Goal: Transaction & Acquisition: Obtain resource

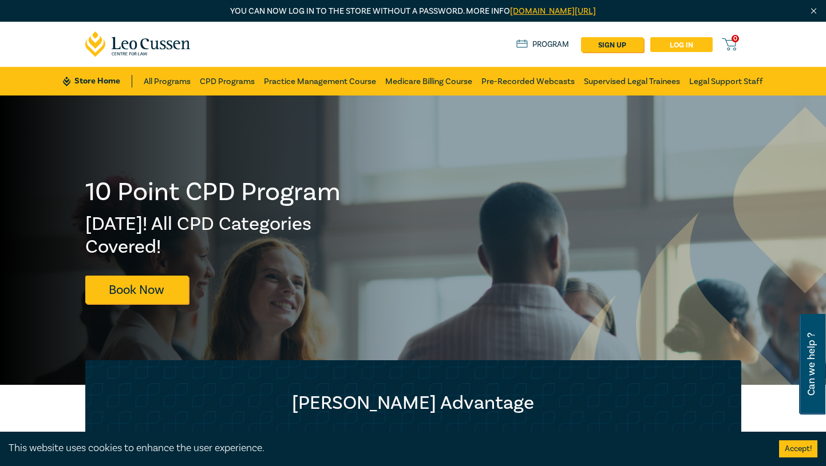
click at [684, 45] on link "Log in" at bounding box center [681, 44] width 62 height 15
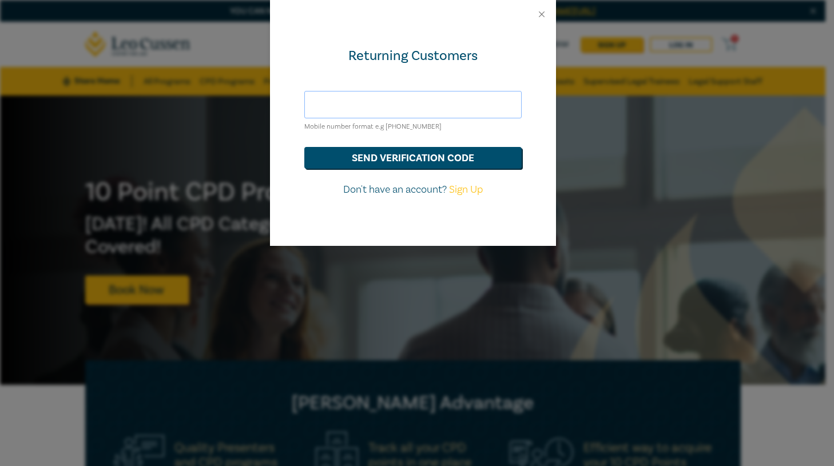
click at [376, 110] on input "text" at bounding box center [412, 104] width 217 height 27
type input "[EMAIL_ADDRESS][DOMAIN_NAME]"
click at [385, 164] on button "send verification code" at bounding box center [412, 158] width 217 height 22
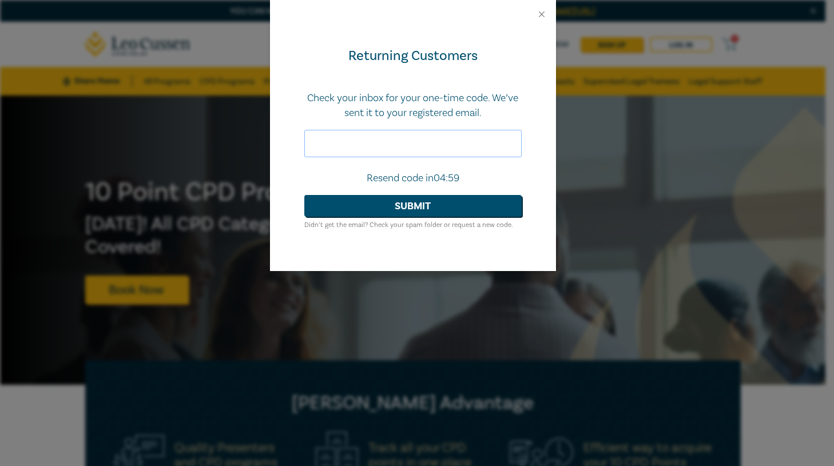
click at [367, 142] on input "text" at bounding box center [412, 143] width 217 height 27
paste input "745768"
type input "745768"
click at [392, 210] on button "Submit" at bounding box center [412, 206] width 217 height 22
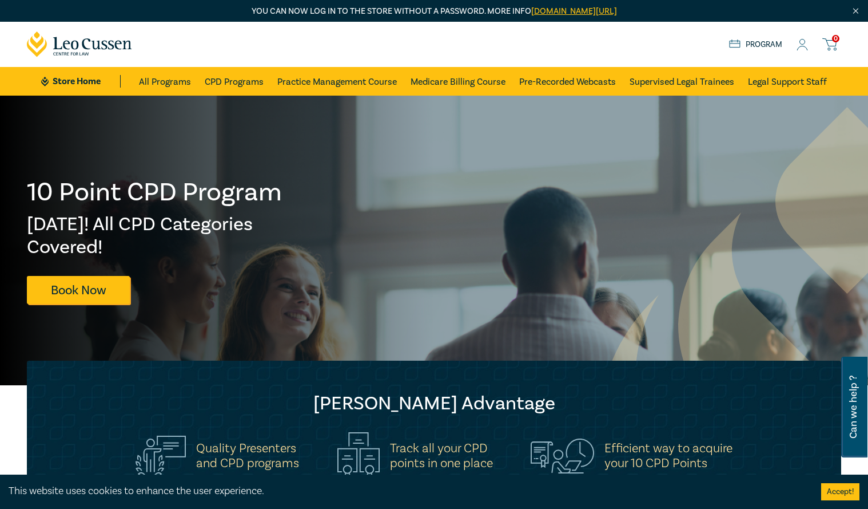
click at [825, 466] on button "Accept!" at bounding box center [841, 491] width 38 height 17
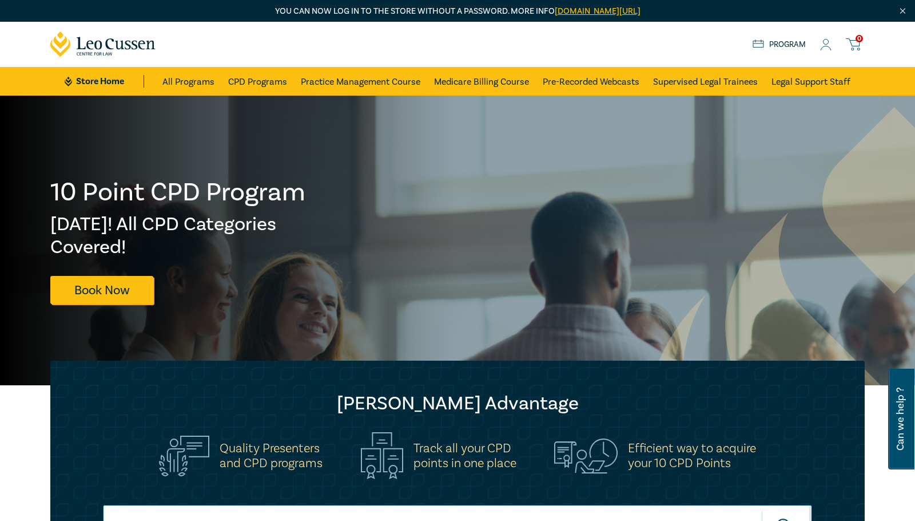
click at [821, 50] on icon at bounding box center [826, 48] width 10 height 4
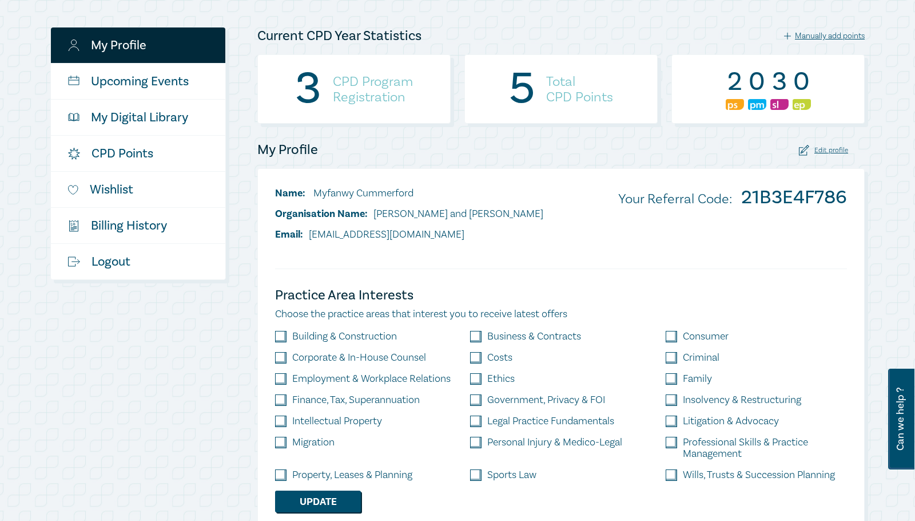
scroll to position [172, 0]
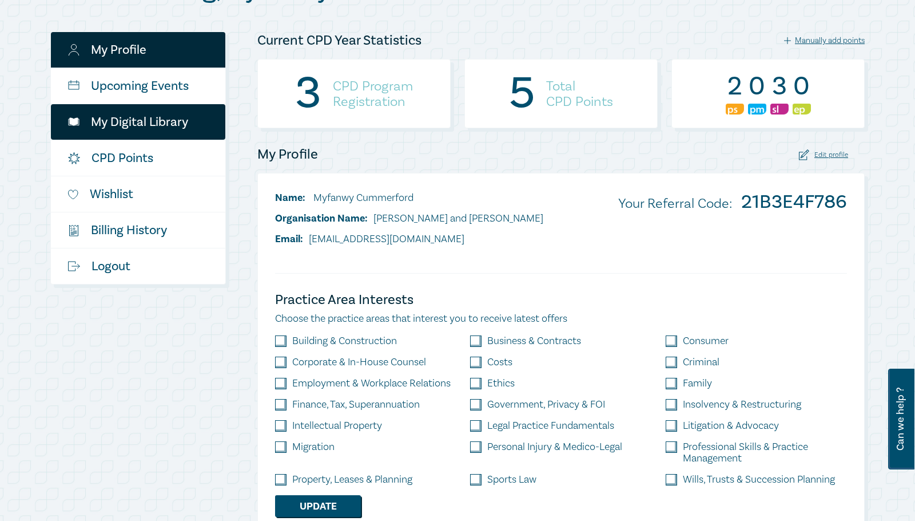
click at [152, 110] on link "My Digital Library" at bounding box center [138, 121] width 174 height 35
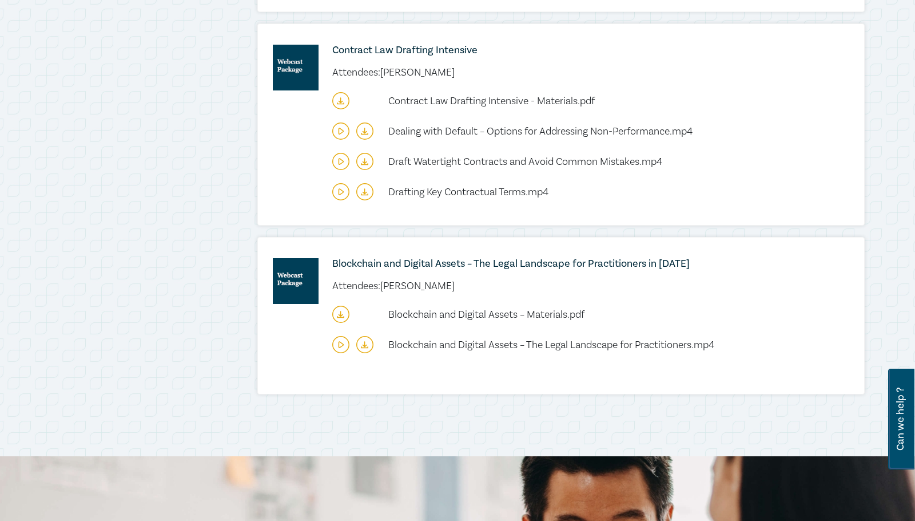
scroll to position [515, 0]
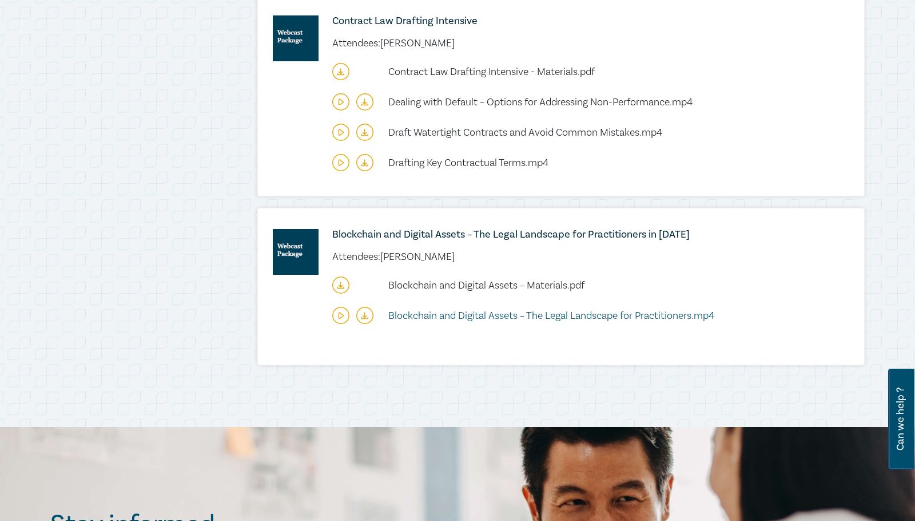
click at [470, 318] on span "Blockchain and Digital Assets – The Legal Landscape for Practitioners.mp4" at bounding box center [551, 315] width 326 height 13
click at [519, 279] on span "Blockchain and Digital Assets – Materials.pdf" at bounding box center [486, 285] width 196 height 13
click at [363, 102] on icon at bounding box center [364, 103] width 3 height 2
click at [366, 135] on icon at bounding box center [364, 132] width 17 height 17
click at [366, 132] on icon at bounding box center [364, 132] width 17 height 17
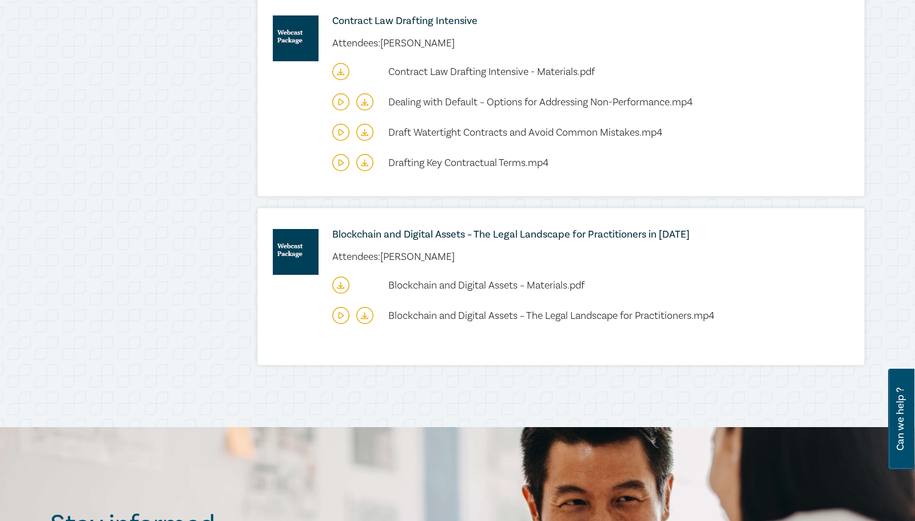
click at [356, 163] on div at bounding box center [352, 162] width 41 height 17
click at [366, 161] on icon at bounding box center [364, 162] width 17 height 17
click at [335, 74] on icon at bounding box center [340, 71] width 17 height 17
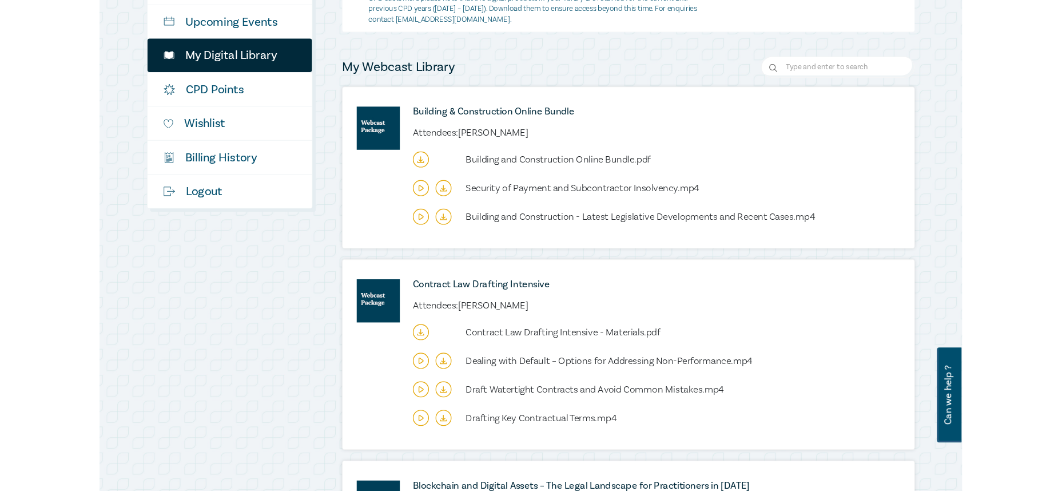
scroll to position [229, 0]
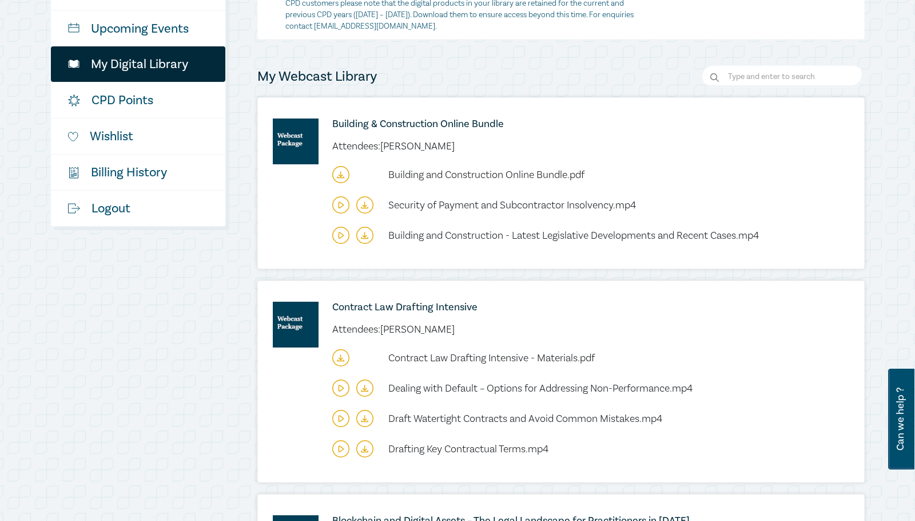
click at [342, 178] on icon at bounding box center [340, 174] width 17 height 17
click at [363, 201] on icon at bounding box center [364, 204] width 17 height 17
click at [360, 236] on icon at bounding box center [364, 235] width 17 height 17
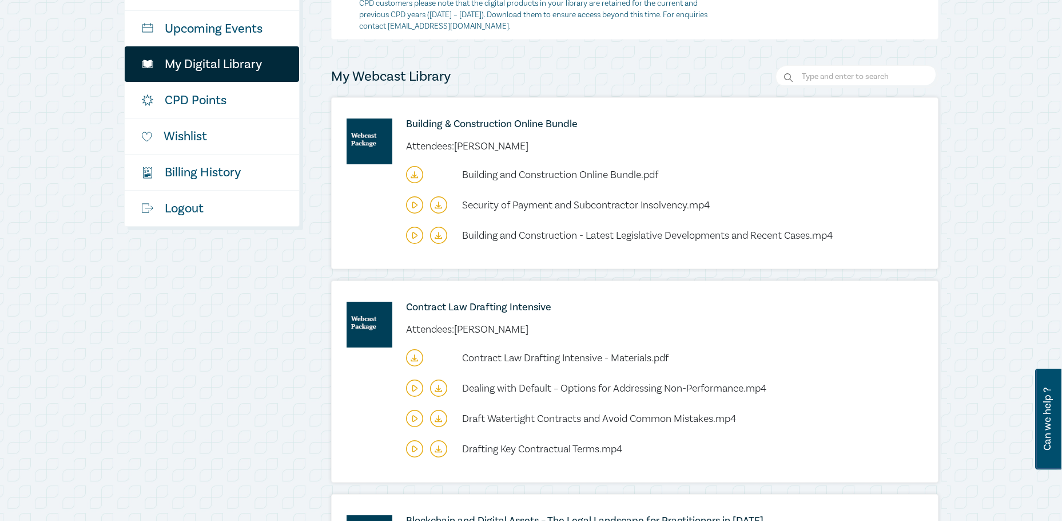
click at [445, 236] on icon at bounding box center [438, 235] width 17 height 17
